Goal: Book appointment/travel/reservation

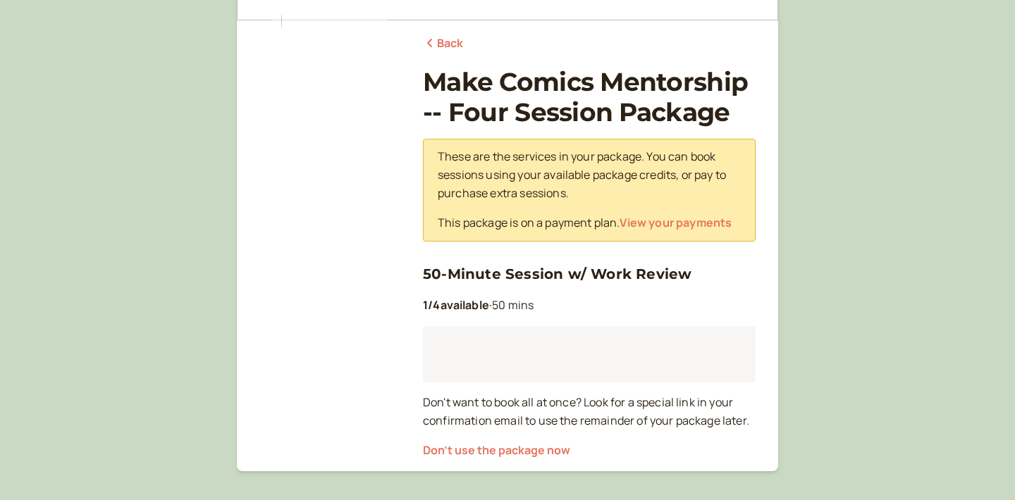
scroll to position [231, 0]
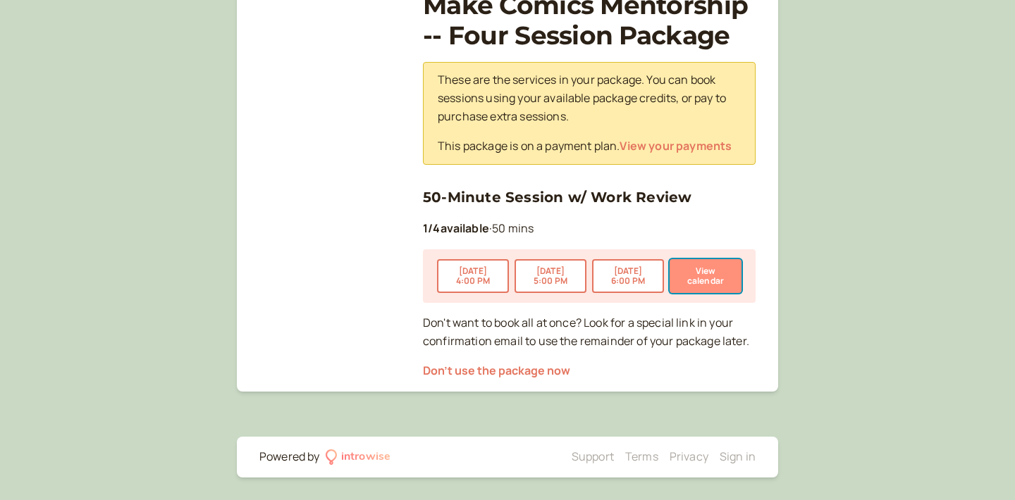
click at [715, 280] on button "View calendar" at bounding box center [706, 276] width 72 height 34
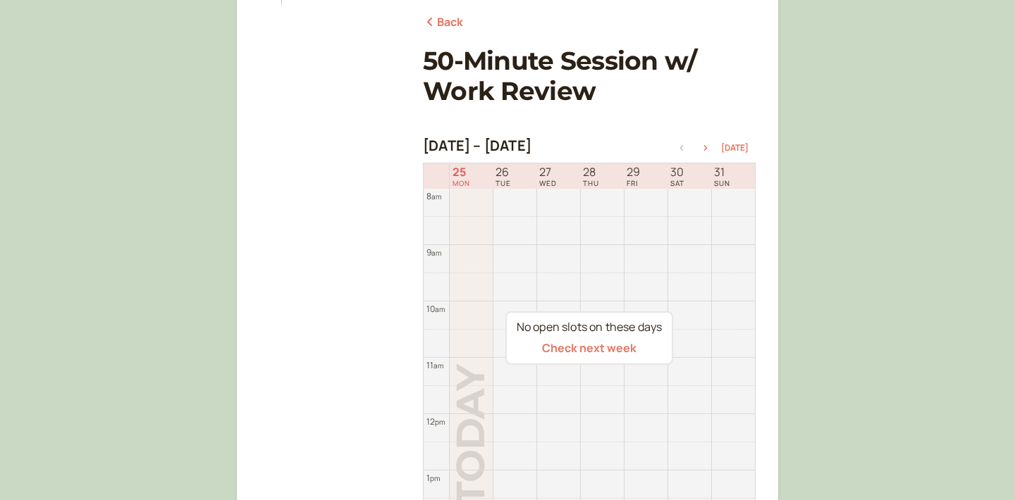
scroll to position [252, 0]
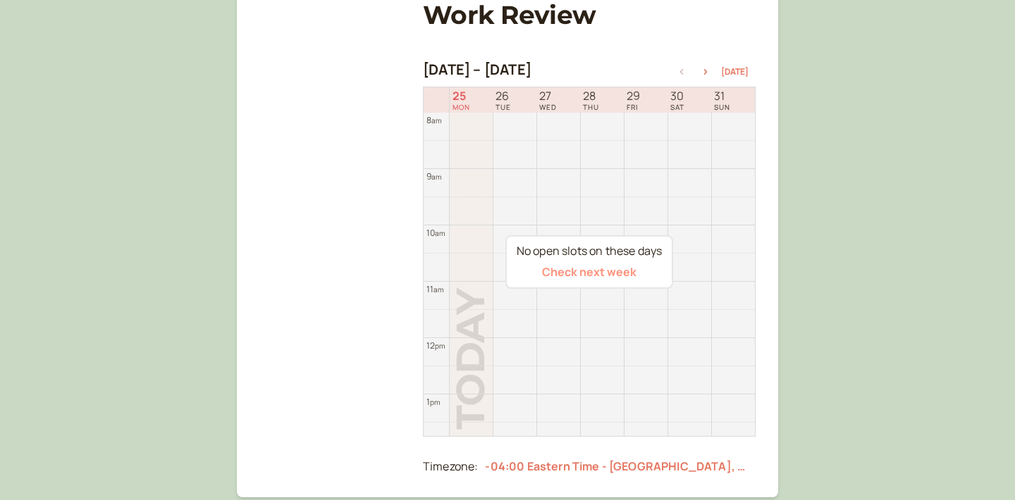
click at [575, 273] on button "Check next week" at bounding box center [589, 272] width 94 height 13
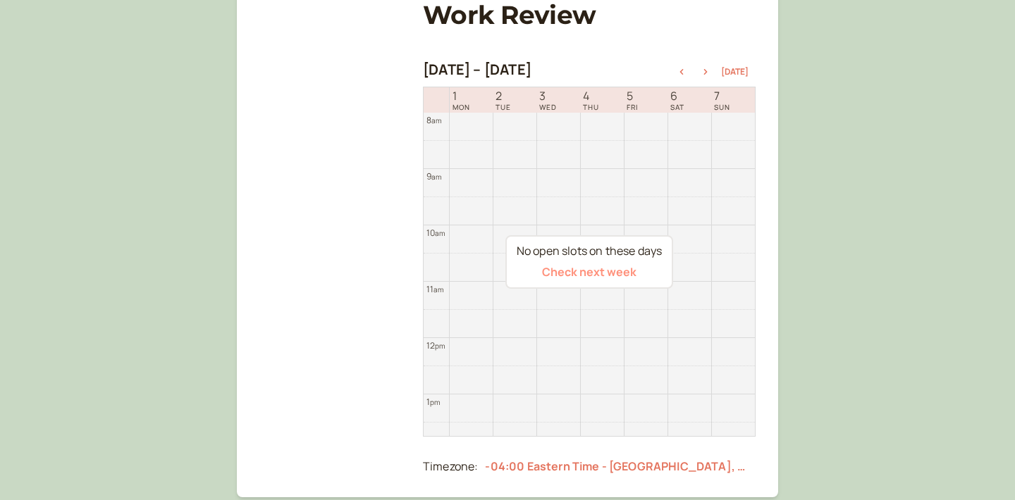
click at [582, 269] on button "Check next week" at bounding box center [589, 272] width 94 height 13
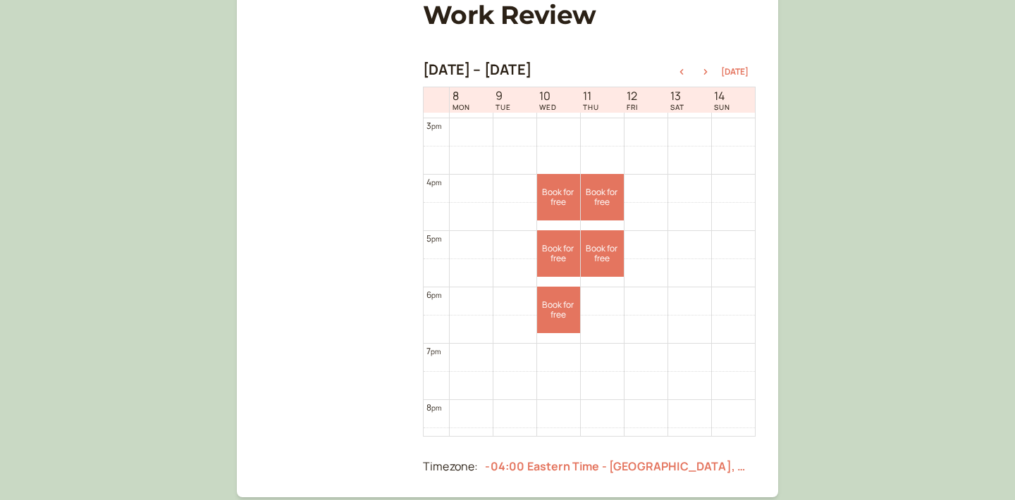
scroll to position [838, 0]
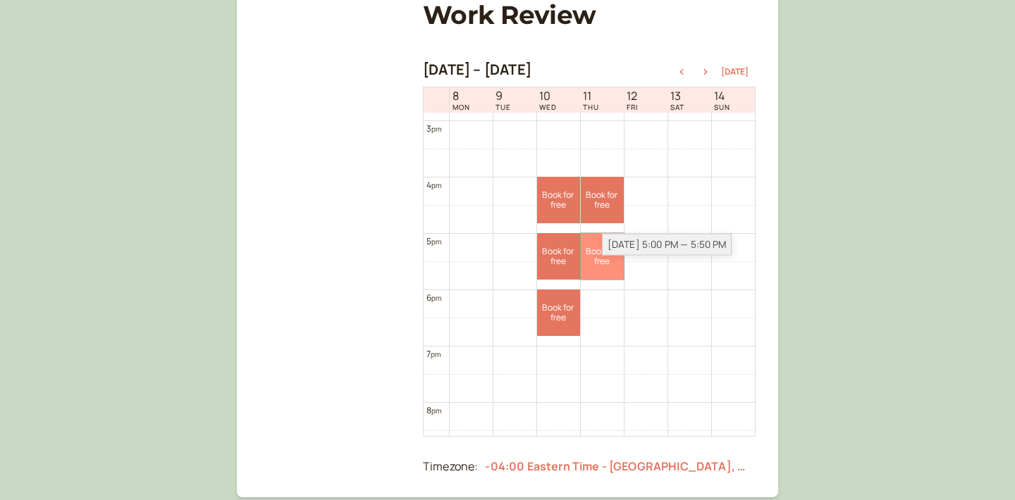
click at [594, 269] on link "Book for free free" at bounding box center [602, 256] width 43 height 47
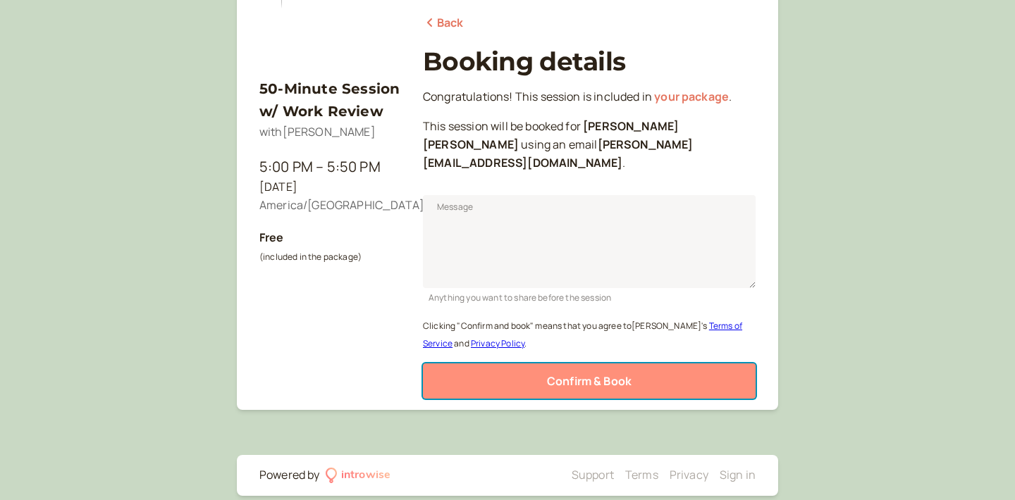
click at [579, 374] on span "Confirm & Book" at bounding box center [589, 382] width 85 height 16
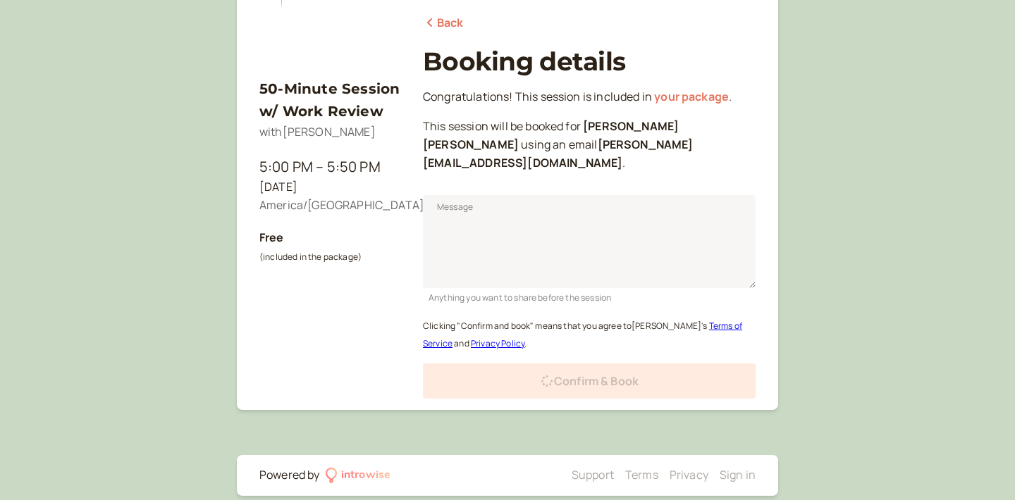
scroll to position [129, 0]
